Goal: Task Accomplishment & Management: Use online tool/utility

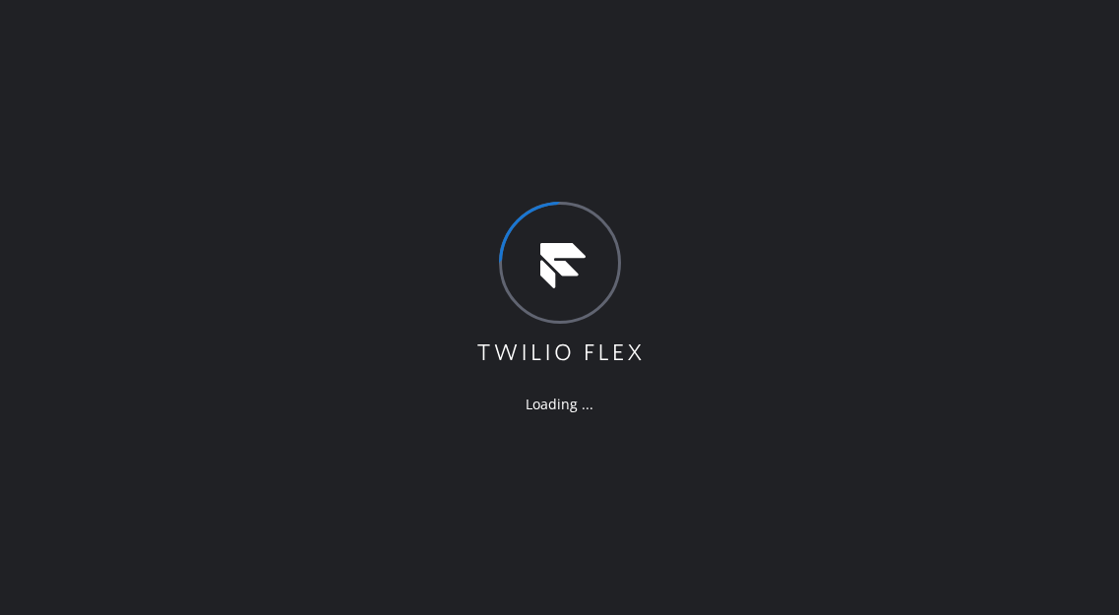
click at [1092, 256] on div "Loading ..." at bounding box center [559, 307] width 1119 height 615
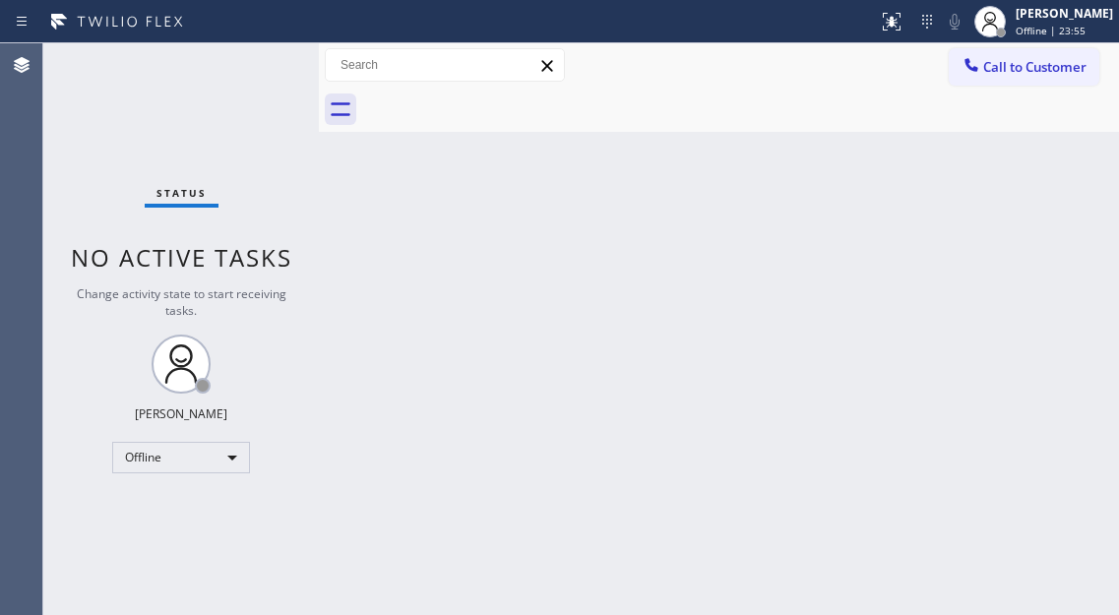
click at [1076, 266] on div "Back to Dashboard Change Sender ID Customers Technicians Select a contact Outbo…" at bounding box center [719, 329] width 800 height 572
click at [1002, 18] on icon at bounding box center [990, 22] width 24 height 24
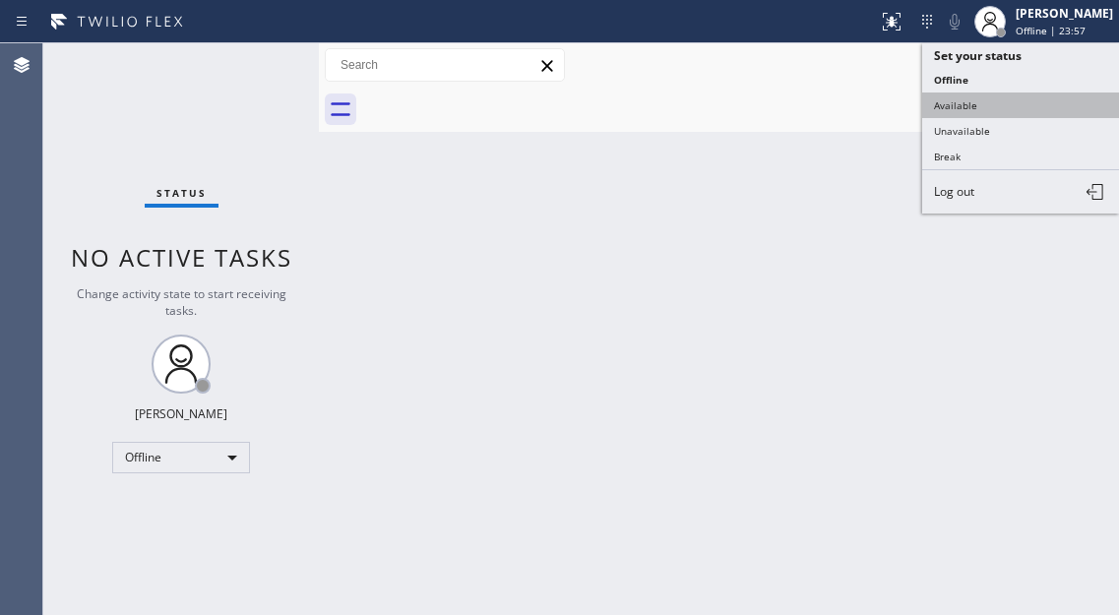
click at [1000, 97] on button "Available" at bounding box center [1020, 106] width 197 height 26
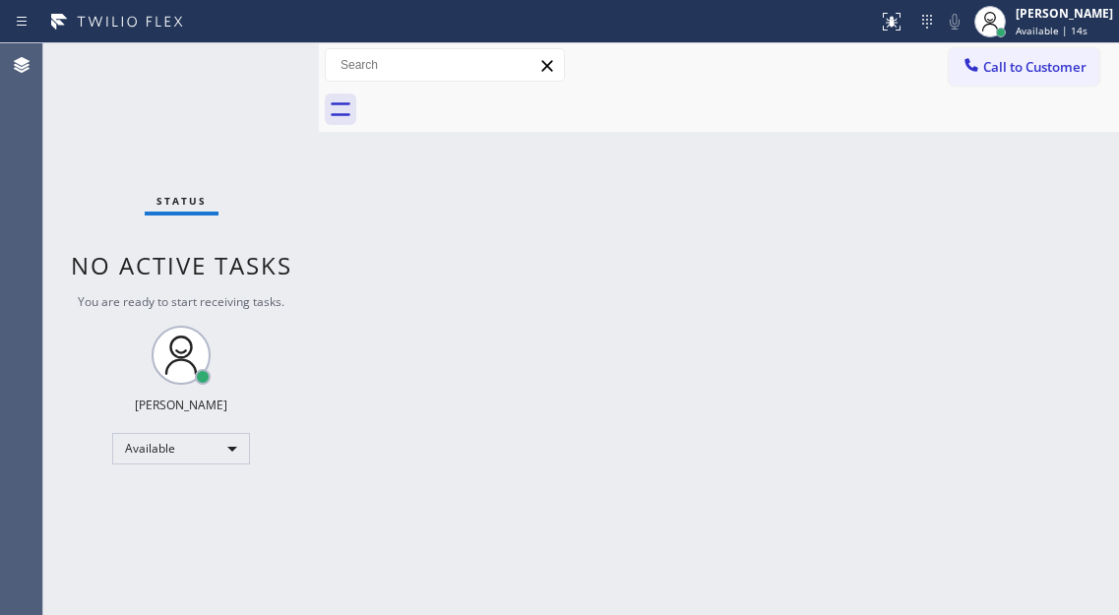
click at [214, 85] on div "Status No active tasks You are ready to start receiving tasks. [PERSON_NAME]" at bounding box center [181, 329] width 276 height 572
click at [1064, 31] on span "Available | 39s" at bounding box center [1052, 31] width 72 height 14
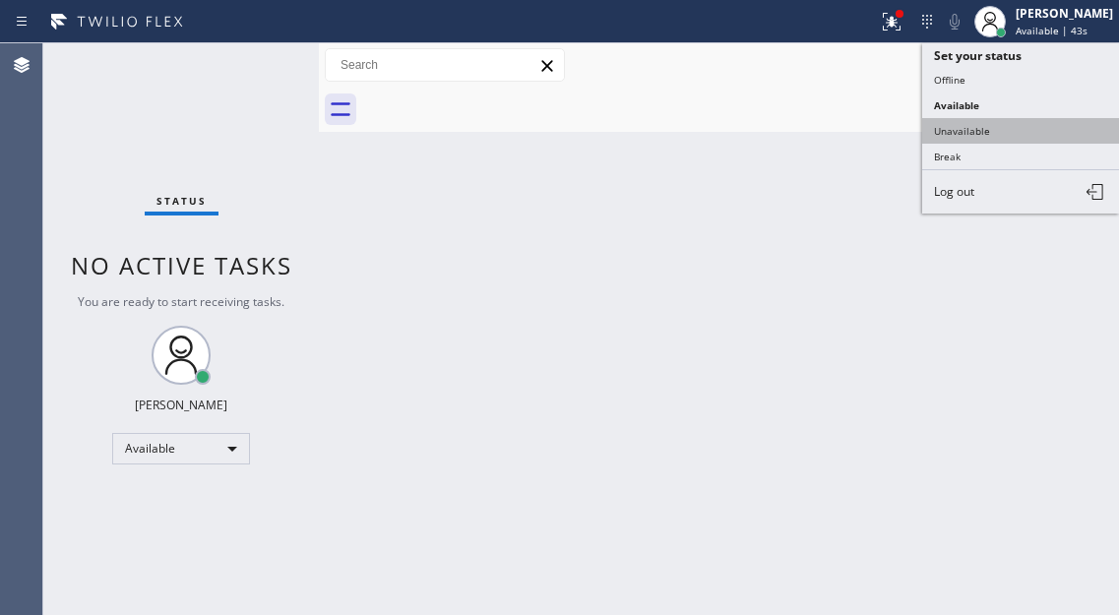
click at [1004, 135] on button "Unavailable" at bounding box center [1020, 131] width 197 height 26
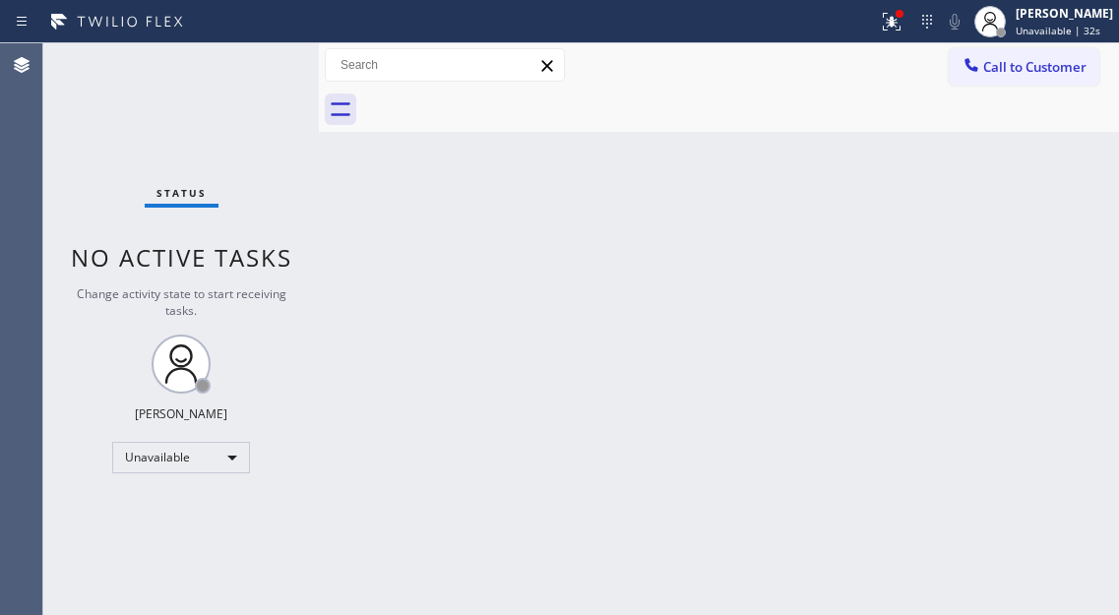
drag, startPoint x: 1066, startPoint y: 165, endPoint x: 1043, endPoint y: 118, distance: 52.4
click at [1065, 164] on div "Back to Dashboard Change Sender ID Customers Technicians Select a contact Outbo…" at bounding box center [719, 329] width 800 height 572
click at [1036, 77] on button "Call to Customer" at bounding box center [1024, 66] width 151 height 37
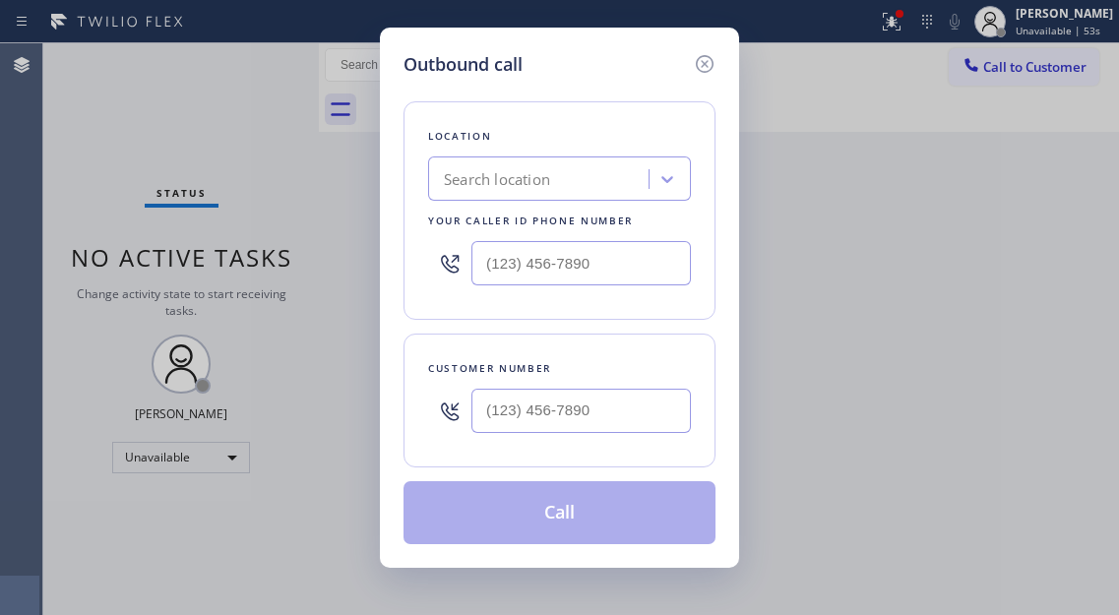
click at [1051, 200] on div "Outbound call Location Search location Your caller id phone number Customer num…" at bounding box center [559, 307] width 1119 height 615
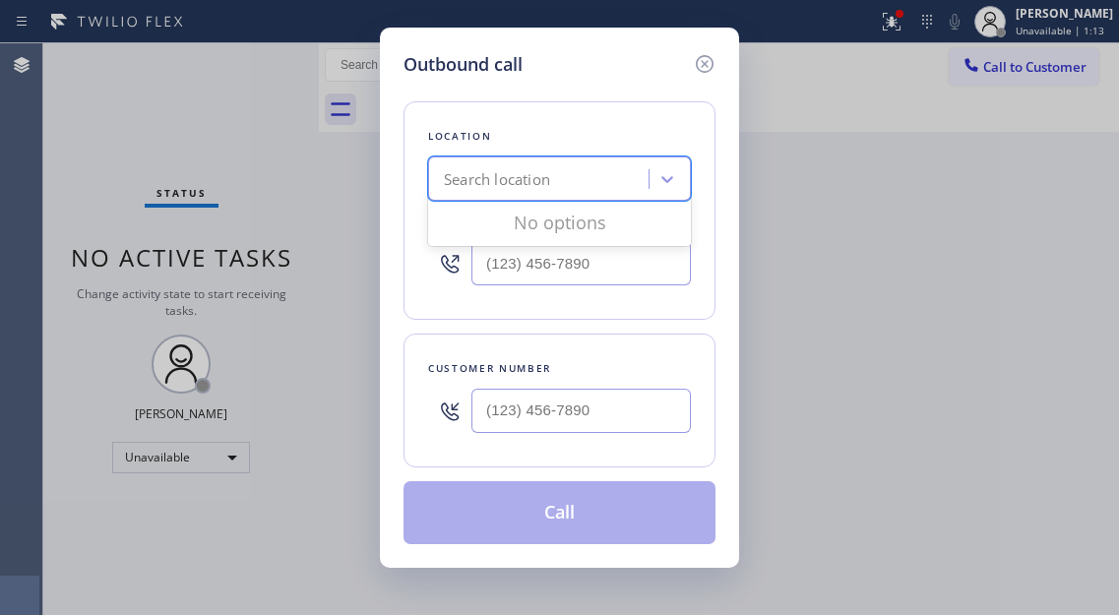
click at [476, 195] on div "Search location" at bounding box center [541, 179] width 215 height 34
paste input "Ring Your Appliance Repair Company [GEOGRAPHIC_DATA]"
type input "Ring Your Appliance Repair Company [GEOGRAPHIC_DATA]"
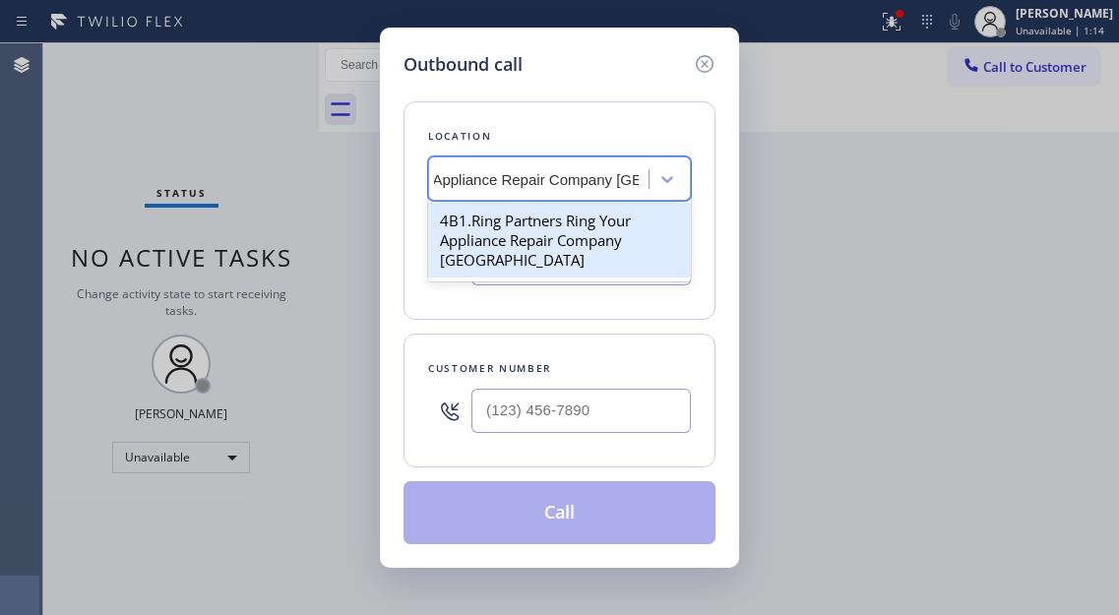
click at [560, 231] on div "4B1.Ring Partners Ring Your Appliance Repair Company [GEOGRAPHIC_DATA]" at bounding box center [559, 240] width 263 height 75
type input "[PHONE_NUMBER]"
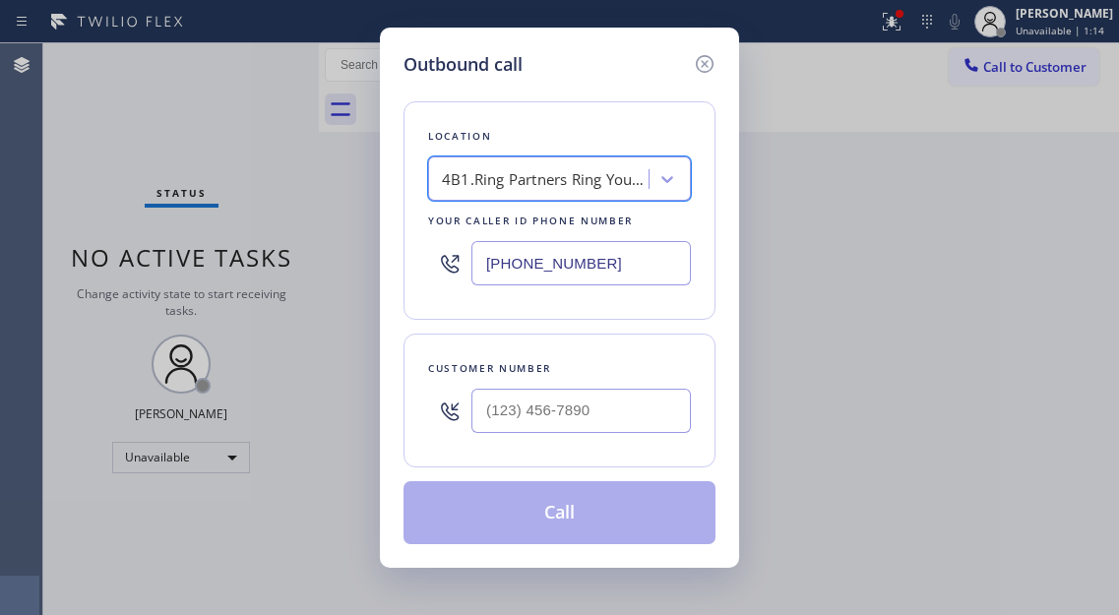
scroll to position [0, 2]
click at [557, 399] on input "(___) ___-____" at bounding box center [580, 411] width 219 height 44
paste input "917) 846-0876"
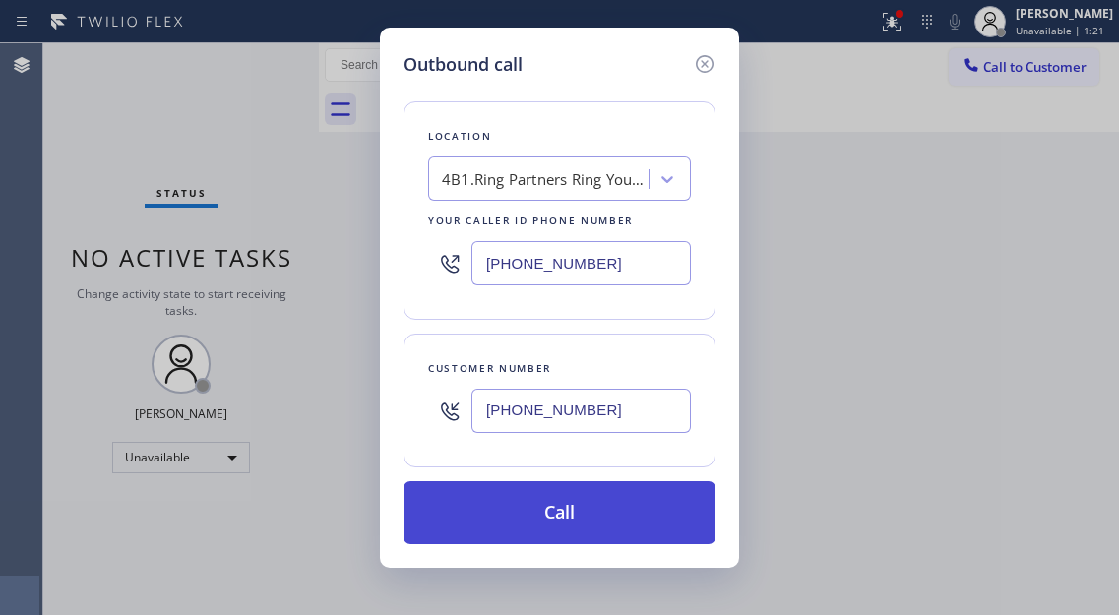
type input "[PHONE_NUMBER]"
click at [606, 515] on button "Call" at bounding box center [559, 512] width 312 height 63
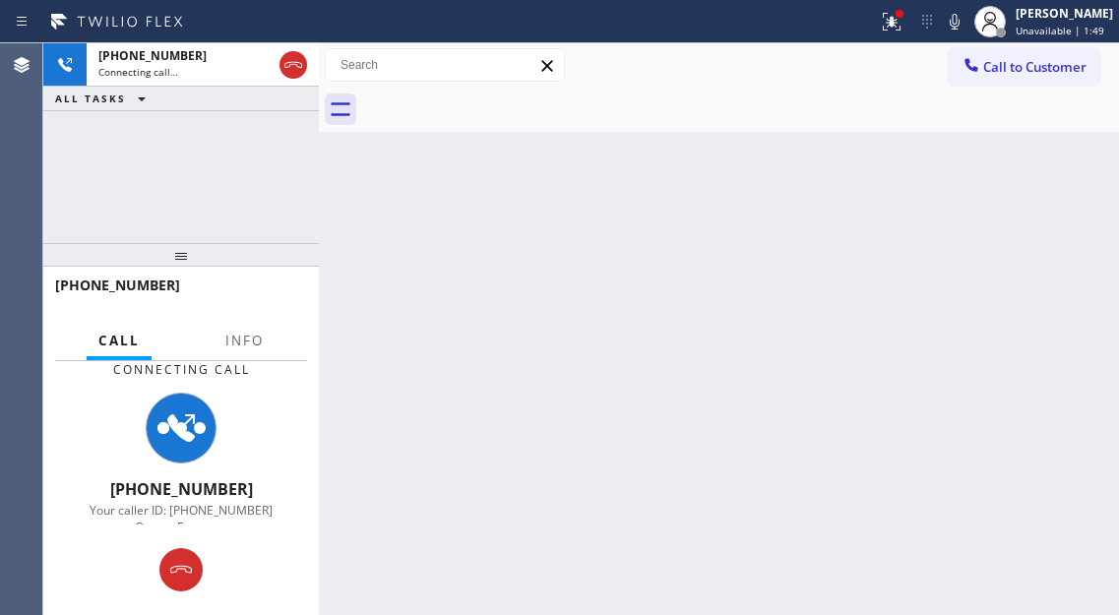
click at [166, 163] on div "[PHONE_NUMBER] Connecting call… ALL TASKS ALL TASKS ACTIVE TASKS TASKS IN WRAP …" at bounding box center [181, 143] width 276 height 200
click at [248, 340] on span "Info" at bounding box center [244, 341] width 38 height 18
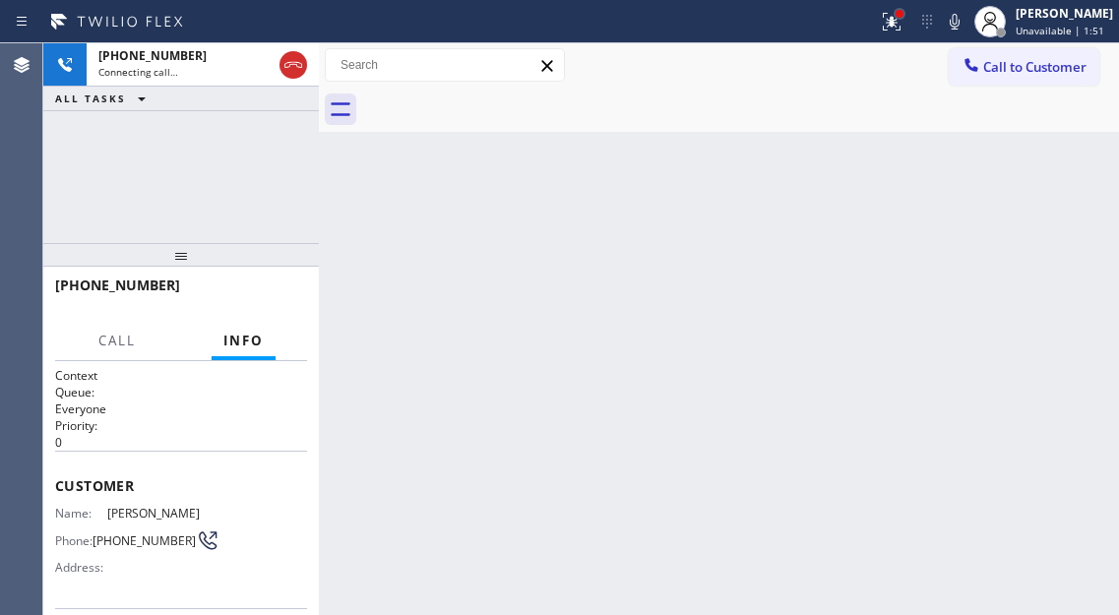
click at [905, 19] on div at bounding box center [900, 14] width 12 height 12
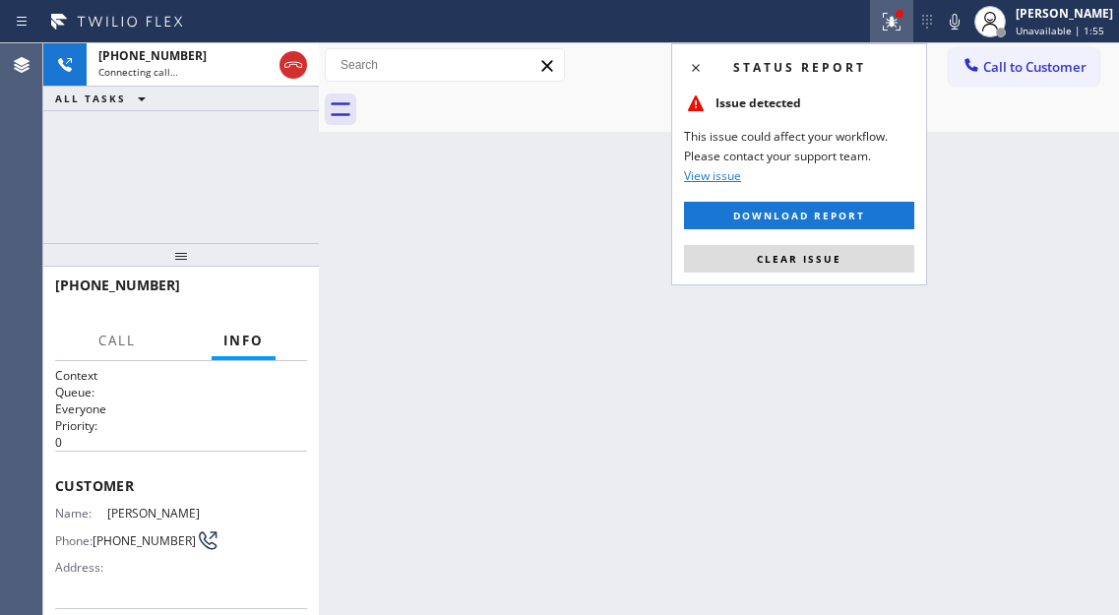
scroll to position [197, 0]
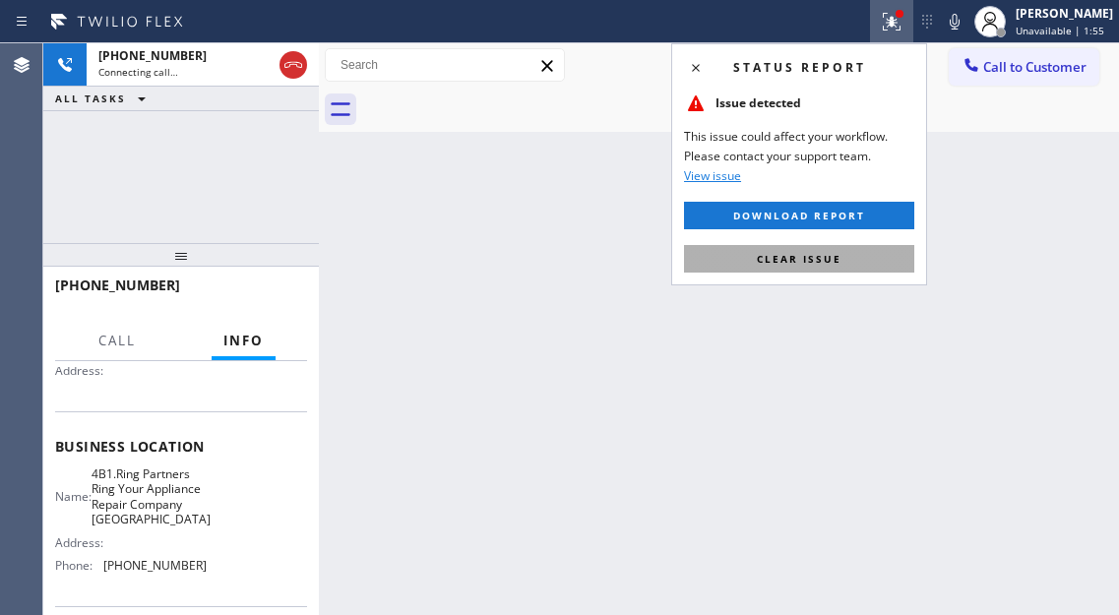
click at [821, 255] on span "Clear issue" at bounding box center [799, 259] width 85 height 14
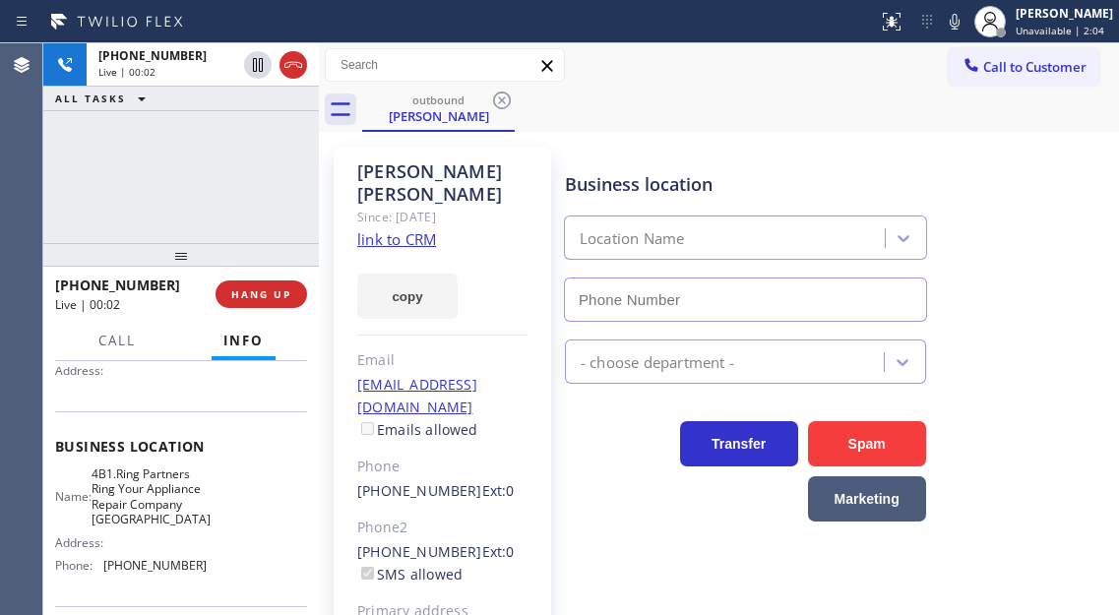
type input "[PHONE_NUMBER]"
click at [196, 164] on div "[PHONE_NUMBER] Live | 00:04 ALL TASKS ALL TASKS ACTIVE TASKS TASKS IN WRAP UP" at bounding box center [181, 143] width 276 height 200
click at [175, 506] on span "4B1.Ring Partners Ring Your Appliance Repair Company [GEOGRAPHIC_DATA]" at bounding box center [151, 496] width 119 height 61
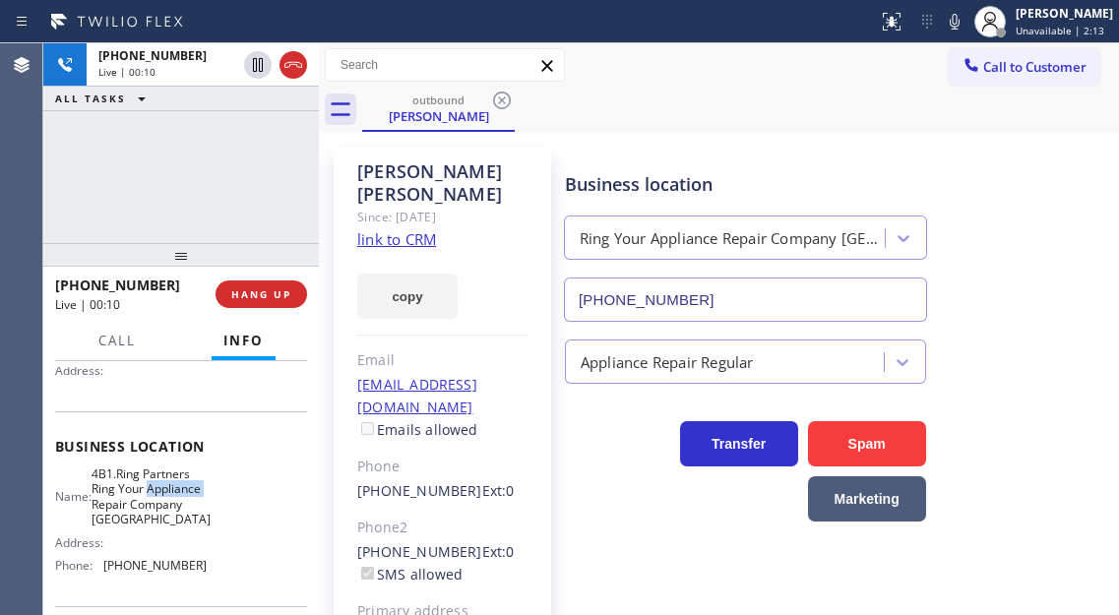
click at [175, 506] on span "4B1.Ring Partners Ring Your Appliance Repair Company [GEOGRAPHIC_DATA]" at bounding box center [151, 496] width 119 height 61
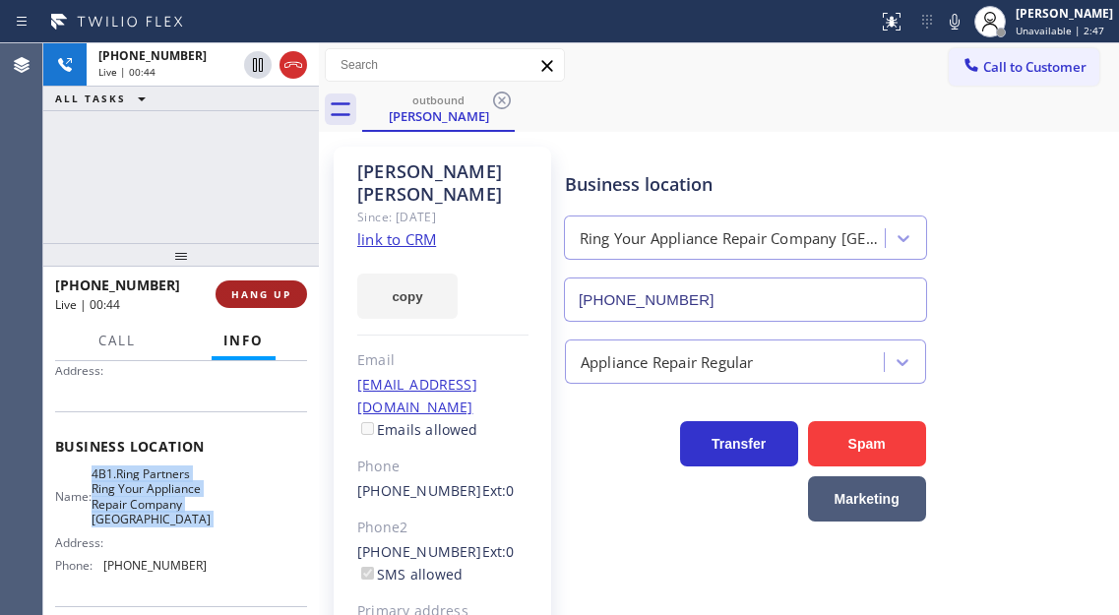
click at [282, 294] on span "HANG UP" at bounding box center [261, 294] width 60 height 14
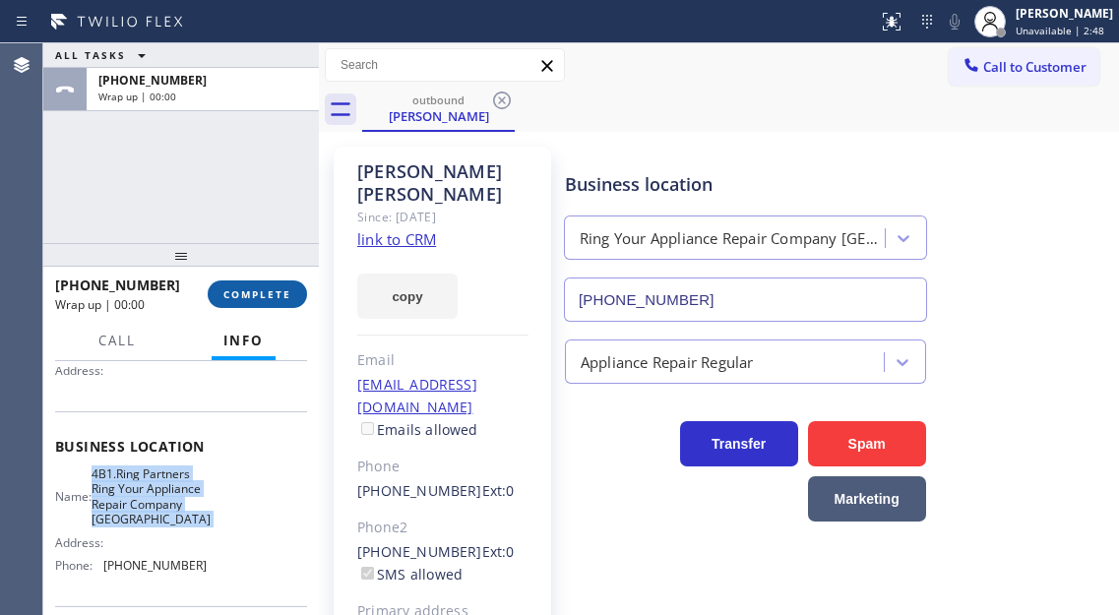
click at [282, 294] on span "COMPLETE" at bounding box center [257, 294] width 68 height 14
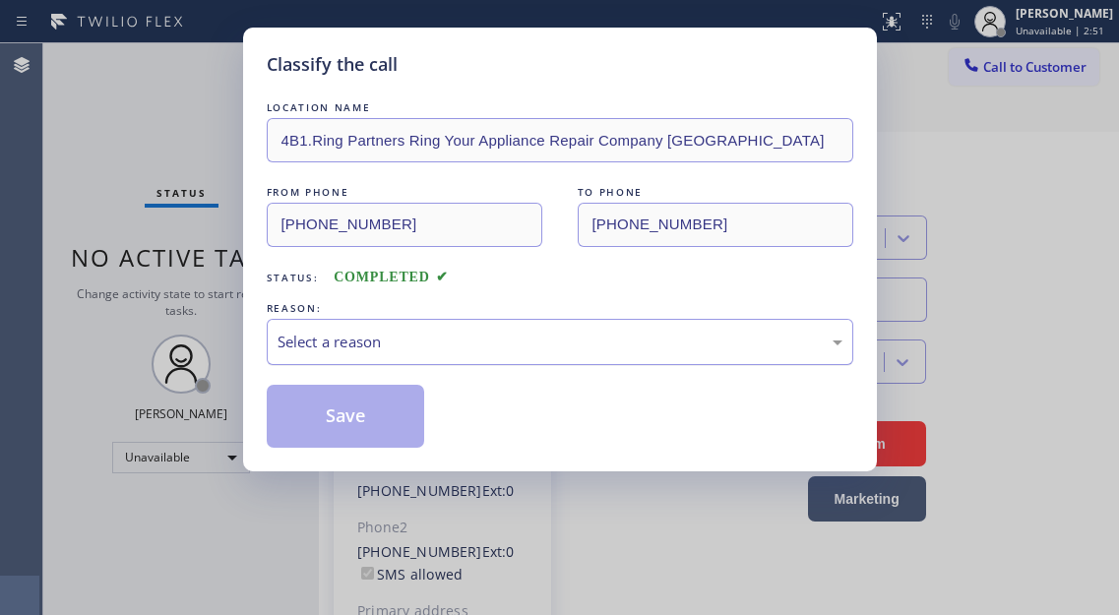
click at [417, 364] on div "Select a reason" at bounding box center [560, 342] width 587 height 46
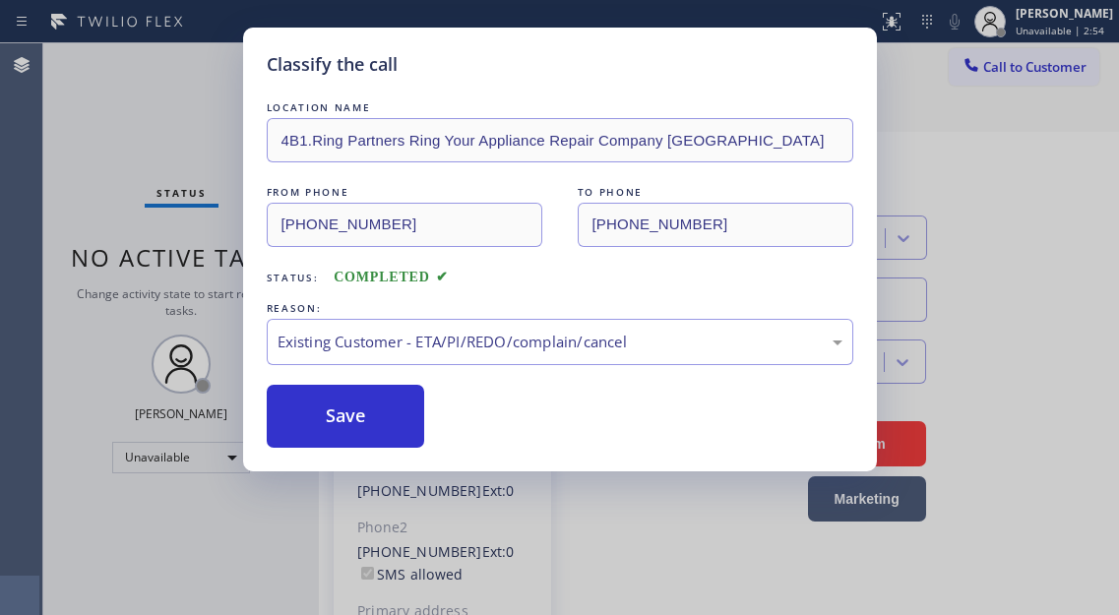
click at [387, 441] on button "Save" at bounding box center [346, 416] width 158 height 63
click at [378, 424] on button "Save" at bounding box center [346, 416] width 158 height 63
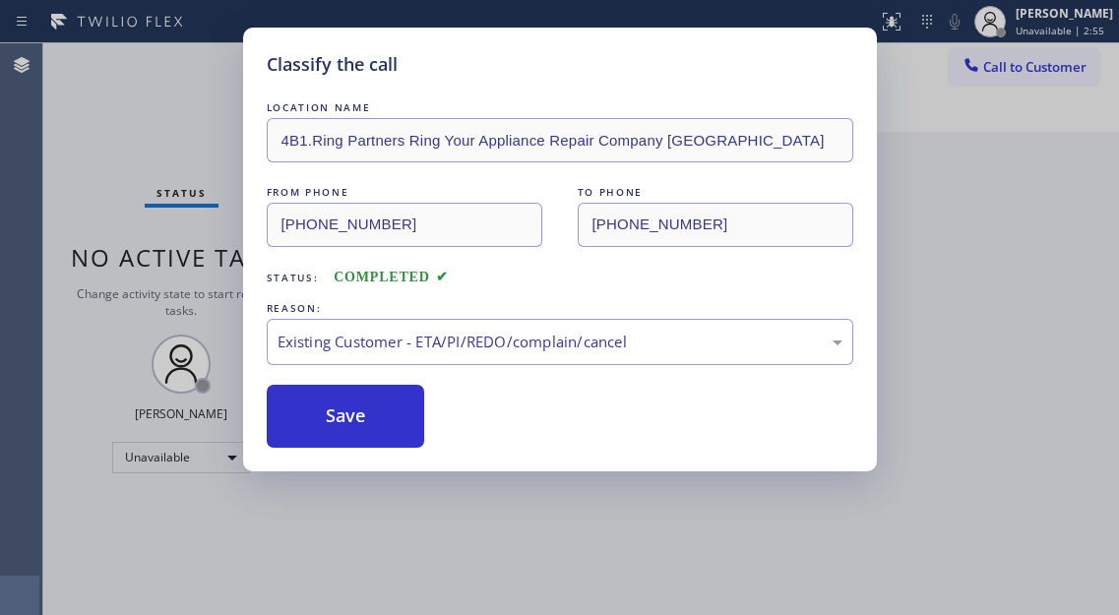
click at [233, 463] on div "Classify the call LOCATION NAME 4B1.Ring Partners Ring Your Appliance Repair Co…" at bounding box center [559, 307] width 1119 height 615
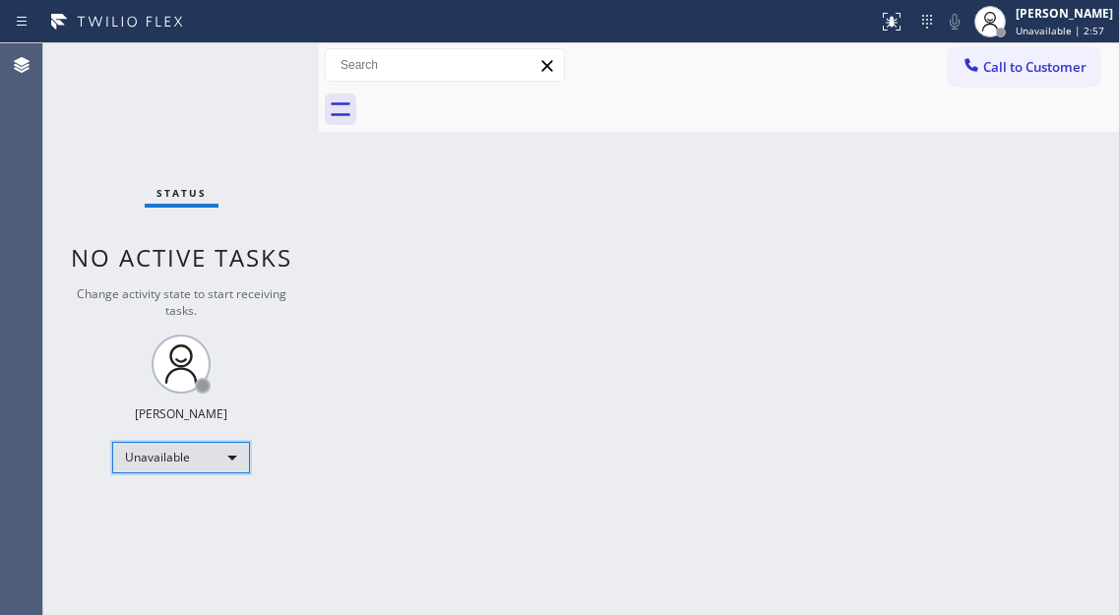
click at [234, 459] on div "Unavailable" at bounding box center [181, 457] width 138 height 31
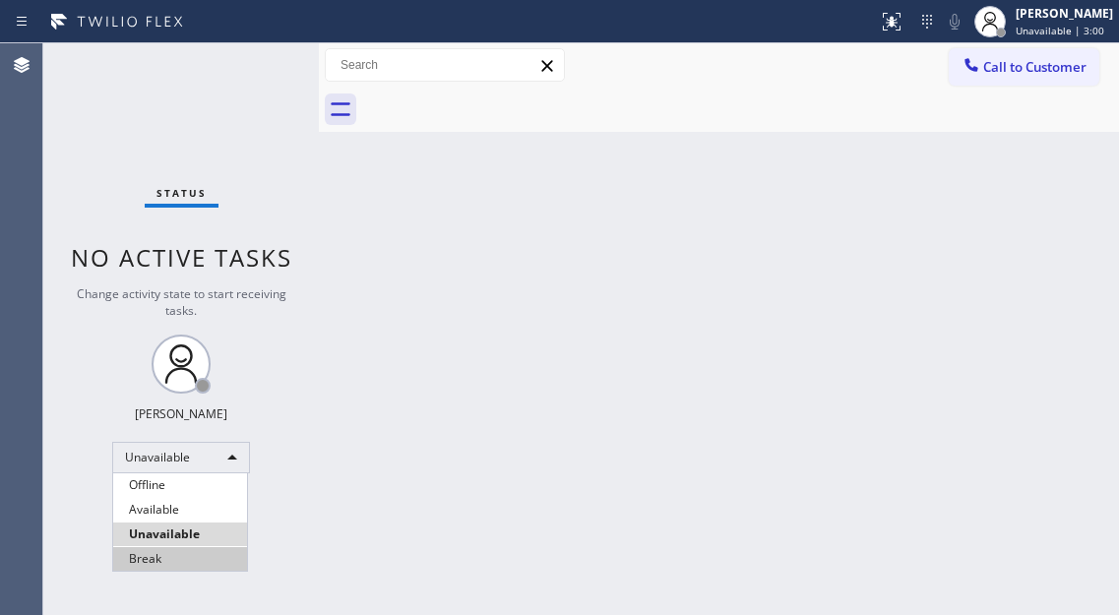
click at [175, 556] on li "Break" at bounding box center [180, 559] width 134 height 24
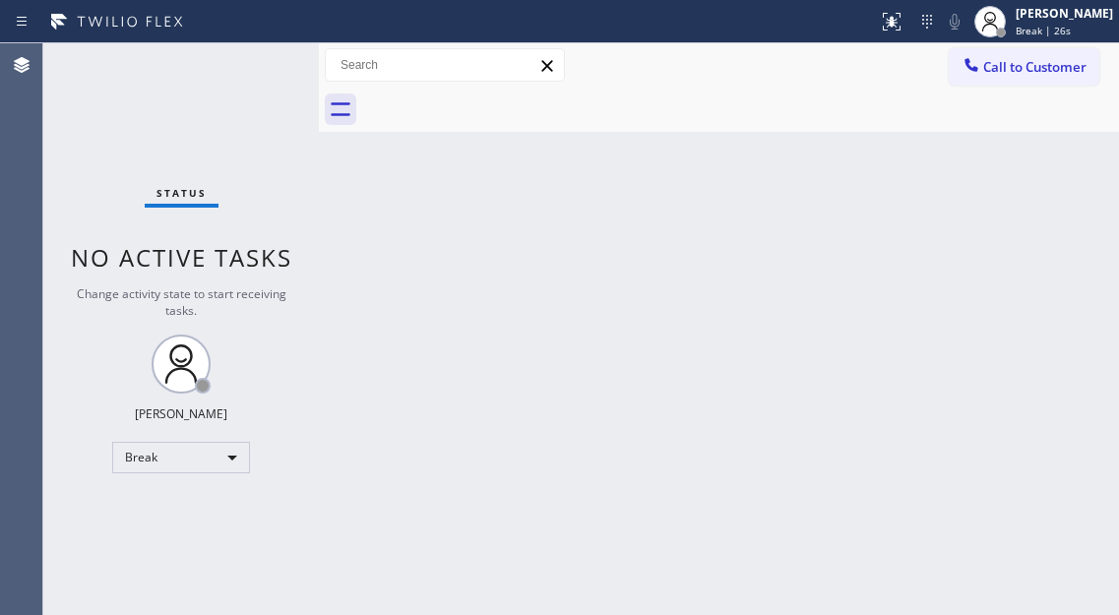
click at [1038, 288] on div "Back to Dashboard Change Sender ID Customers Technicians Select a contact Outbo…" at bounding box center [719, 329] width 800 height 572
click at [1020, 160] on div "Back to Dashboard Change Sender ID Customers Technicians Select a contact Outbo…" at bounding box center [719, 329] width 800 height 572
click at [1040, 306] on div "Back to Dashboard Change Sender ID Customers Technicians Select a contact Outbo…" at bounding box center [719, 329] width 800 height 572
drag, startPoint x: 1040, startPoint y: 219, endPoint x: 1012, endPoint y: 114, distance: 109.1
click at [1040, 219] on div "Back to Dashboard Change Sender ID Customers Technicians Select a contact Outbo…" at bounding box center [719, 329] width 800 height 572
